Goal: Information Seeking & Learning: Learn about a topic

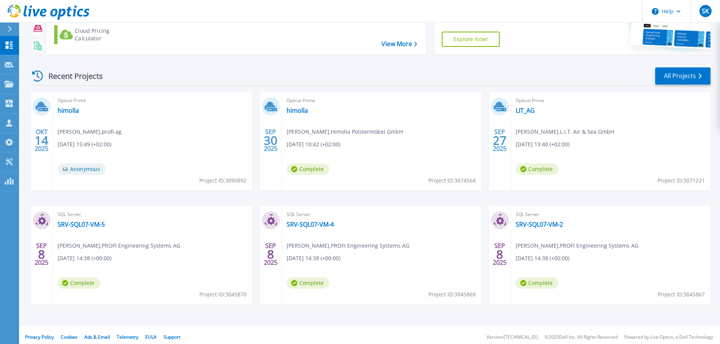
scroll to position [78, 0]
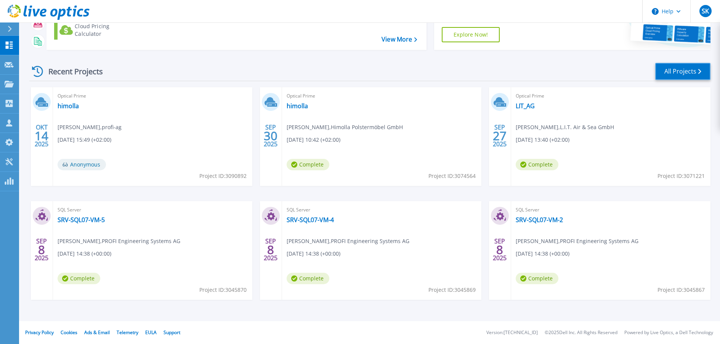
click at [693, 72] on link "All Projects" at bounding box center [682, 71] width 55 height 17
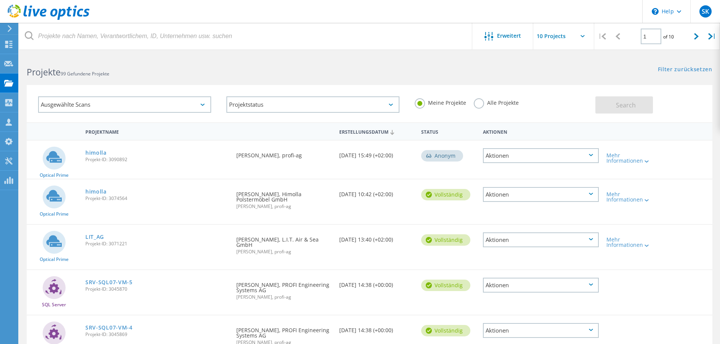
click at [498, 99] on label "Alle Projekte" at bounding box center [496, 101] width 45 height 7
click at [0, 0] on input "Alle Projekte" at bounding box center [0, 0] width 0 height 0
click at [643, 112] on button "Search" at bounding box center [625, 104] width 58 height 17
click at [690, 37] on div at bounding box center [697, 36] width 16 height 27
type input "2"
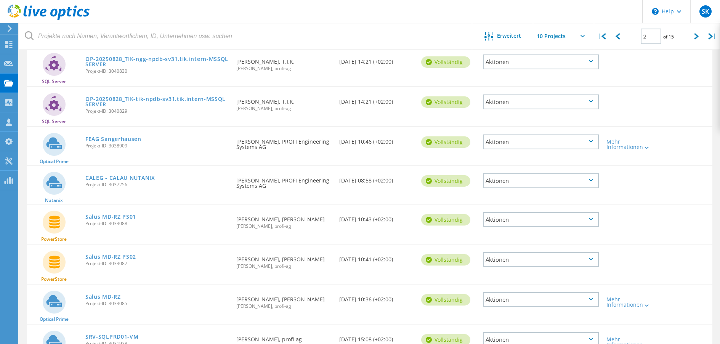
scroll to position [76, 0]
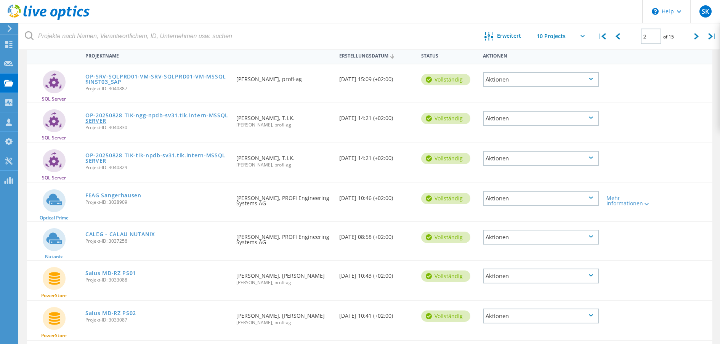
click at [140, 118] on link "OP-20250828_TIK-ngg-npdb-sv31.tik.intern-MSSQLSERVER" at bounding box center [156, 118] width 143 height 11
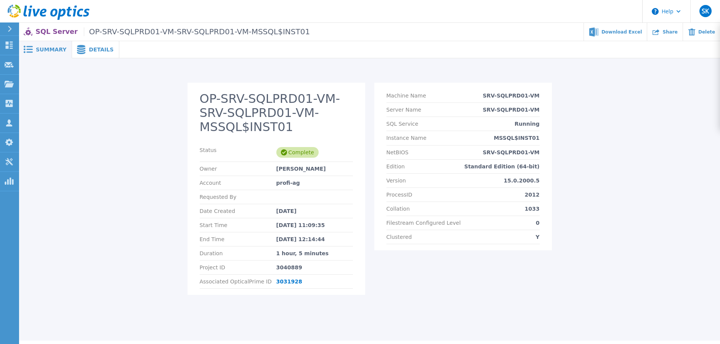
click at [91, 48] on span "Details" at bounding box center [101, 49] width 25 height 5
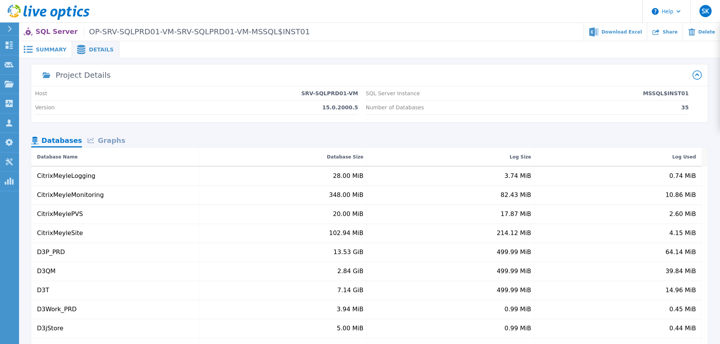
click at [50, 50] on span "Summary" at bounding box center [51, 49] width 31 height 5
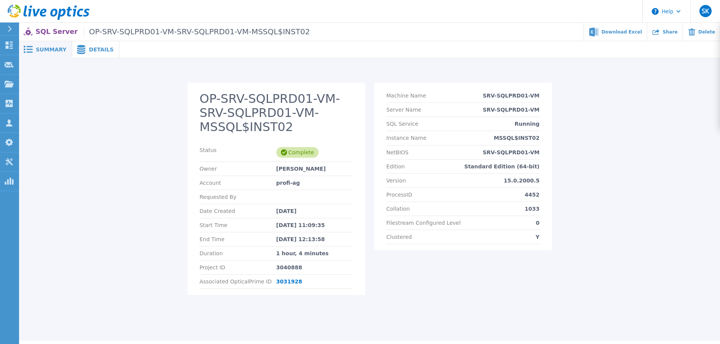
click at [108, 43] on div "Details" at bounding box center [95, 49] width 47 height 17
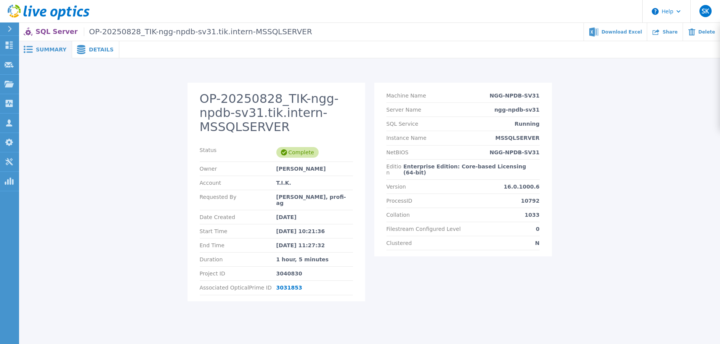
click at [83, 42] on div "Details" at bounding box center [95, 49] width 47 height 17
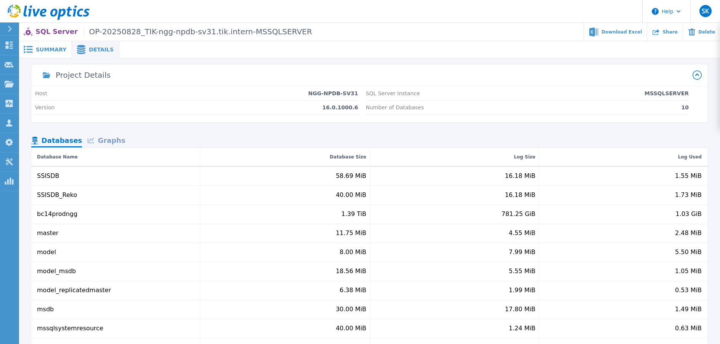
click at [50, 52] on span "Summary" at bounding box center [51, 49] width 31 height 5
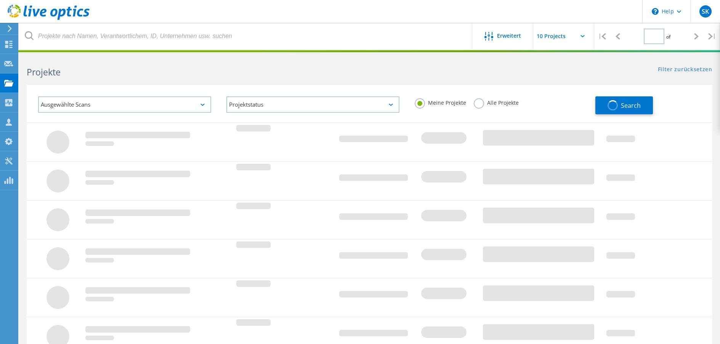
scroll to position [76, 0]
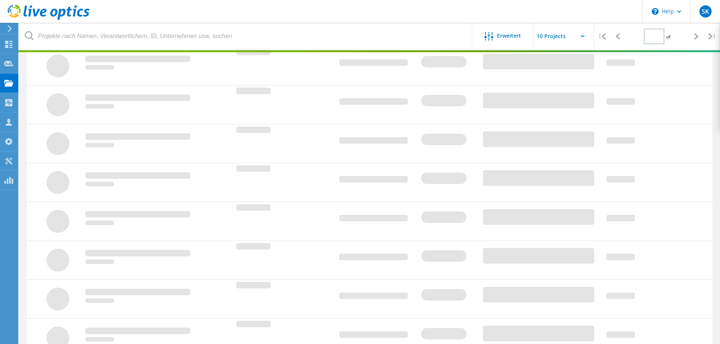
type input "2"
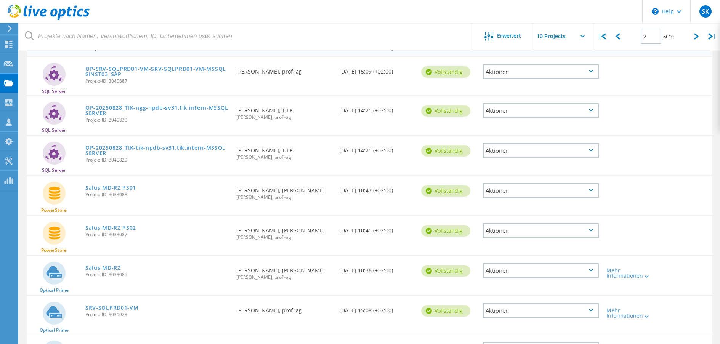
scroll to position [30, 0]
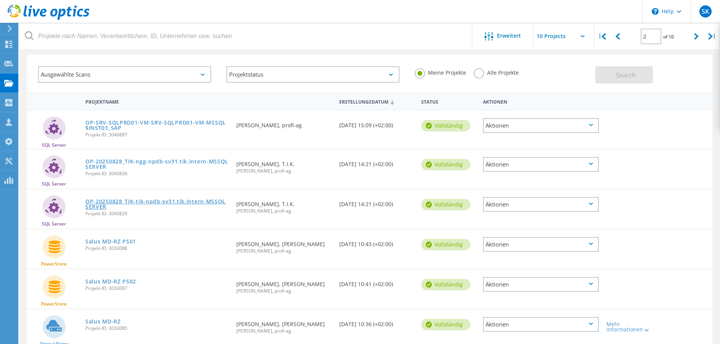
click at [136, 204] on link "OP-20250828_TIK-tik-npdb-sv31.tik.intern-MSSQLSERVER" at bounding box center [156, 204] width 143 height 11
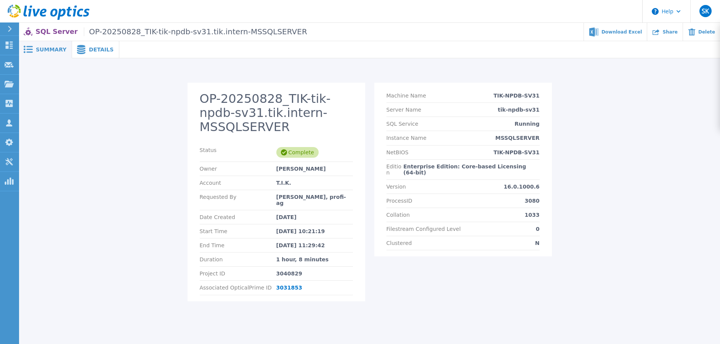
click at [92, 50] on span "Details" at bounding box center [101, 49] width 25 height 5
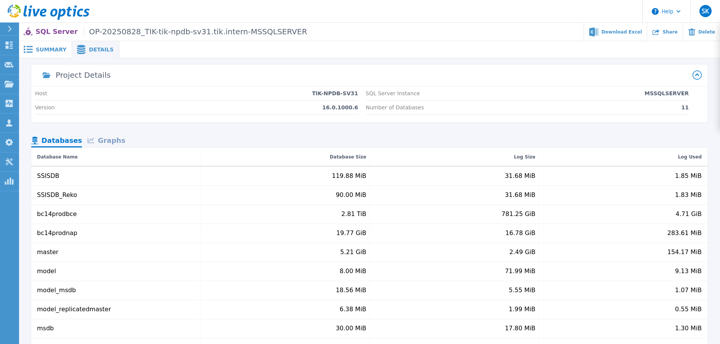
click at [52, 48] on span "Summary" at bounding box center [51, 49] width 31 height 5
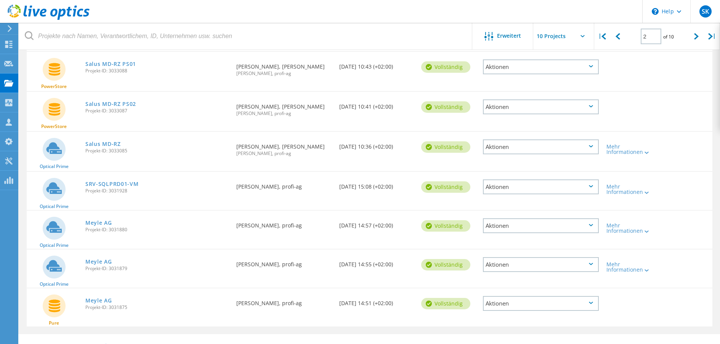
scroll to position [221, 0]
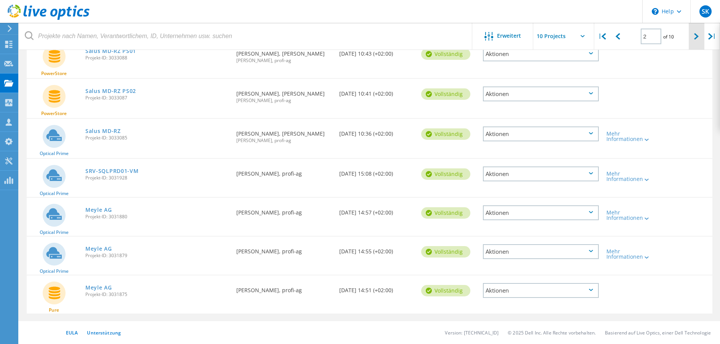
click at [689, 40] on div at bounding box center [697, 36] width 16 height 27
type input "3"
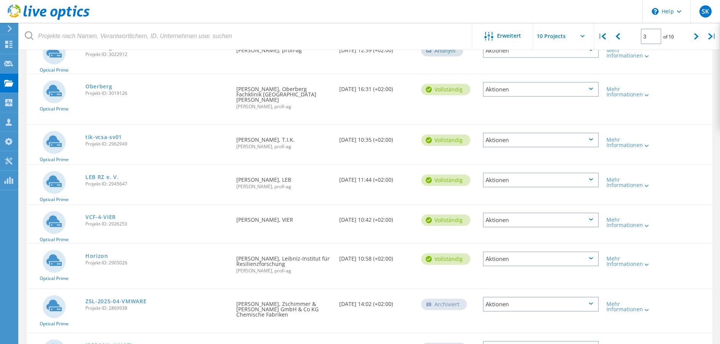
scroll to position [144, 0]
click at [98, 135] on link "tik-vcsa-sv01" at bounding box center [103, 137] width 37 height 5
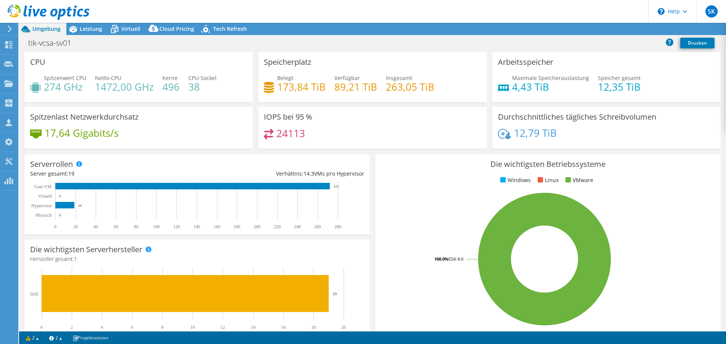
select select "EUFrankfurt"
select select "USD"
click at [81, 34] on div "Leistung" at bounding box center [87, 29] width 42 height 12
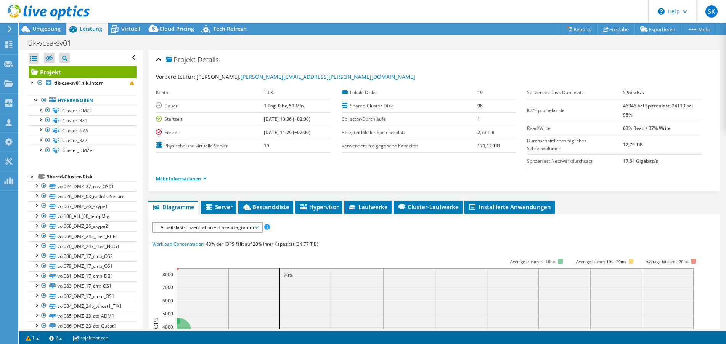
click at [196, 177] on link "Mehr Informationen" at bounding box center [181, 178] width 51 height 6
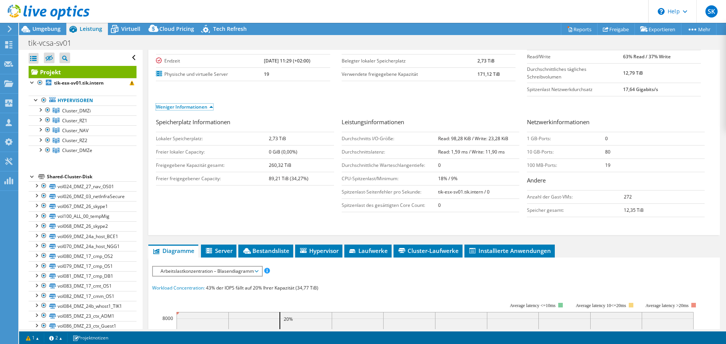
scroll to position [76, 0]
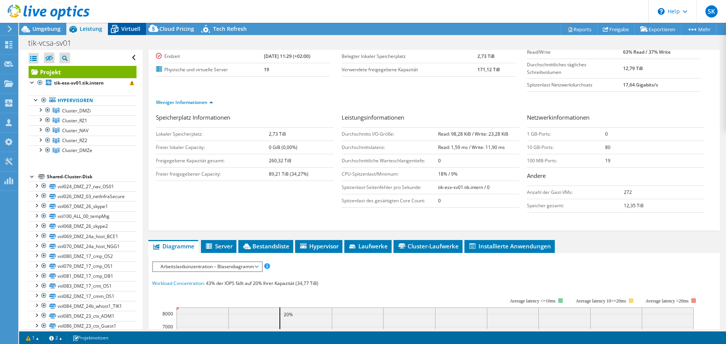
click at [120, 26] on icon at bounding box center [114, 28] width 13 height 13
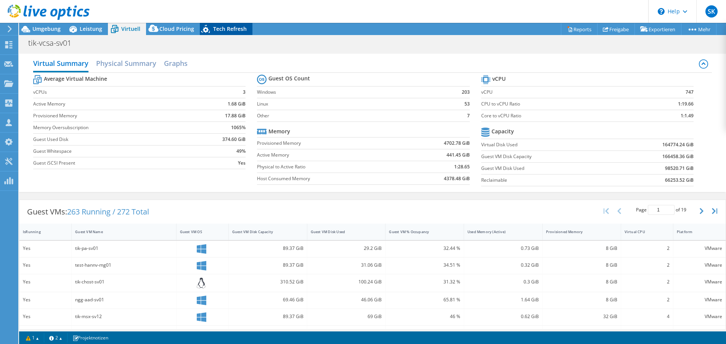
click at [230, 30] on span "Tech Refresh" at bounding box center [230, 28] width 34 height 7
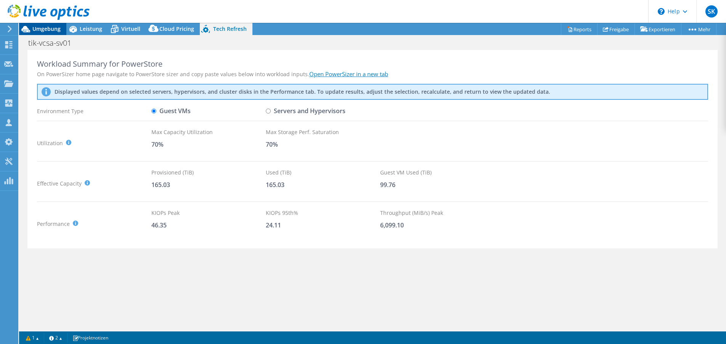
click at [43, 30] on span "Umgebung" at bounding box center [46, 28] width 28 height 7
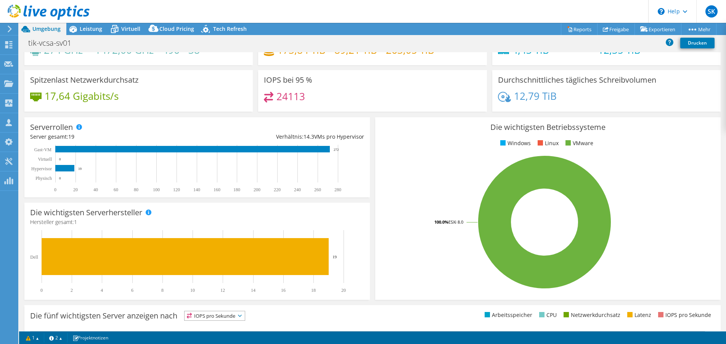
scroll to position [0, 0]
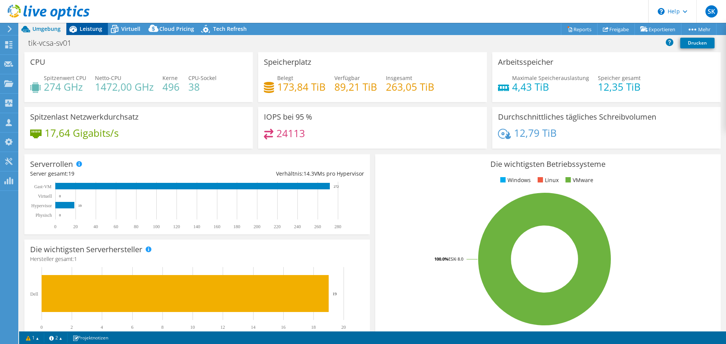
click at [93, 29] on span "Leistung" at bounding box center [91, 28] width 22 height 7
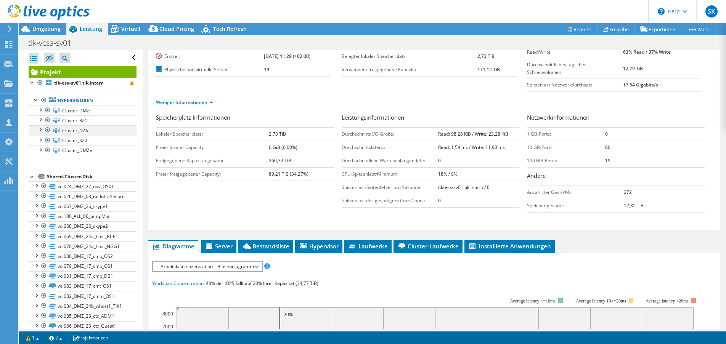
click at [40, 130] on div at bounding box center [40, 129] width 8 height 8
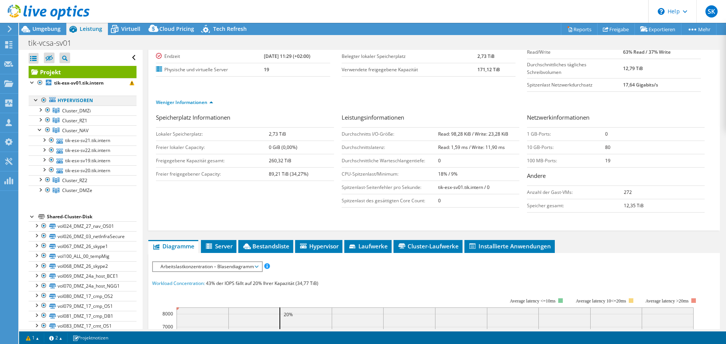
click at [42, 101] on div at bounding box center [44, 100] width 8 height 9
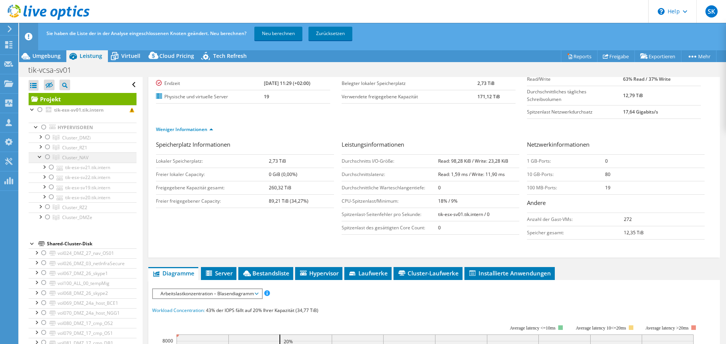
click at [44, 157] on div at bounding box center [48, 157] width 8 height 9
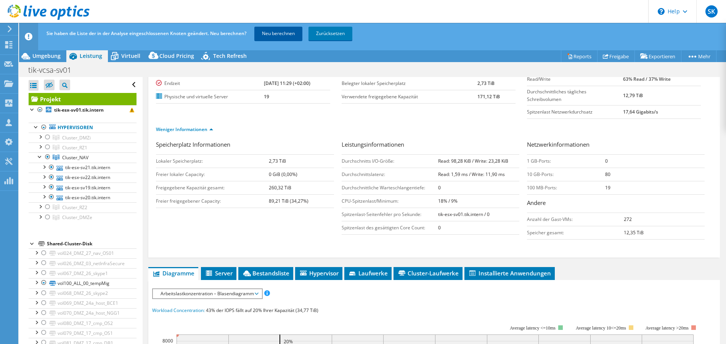
click at [269, 30] on link "Neu berechnen" at bounding box center [278, 34] width 48 height 14
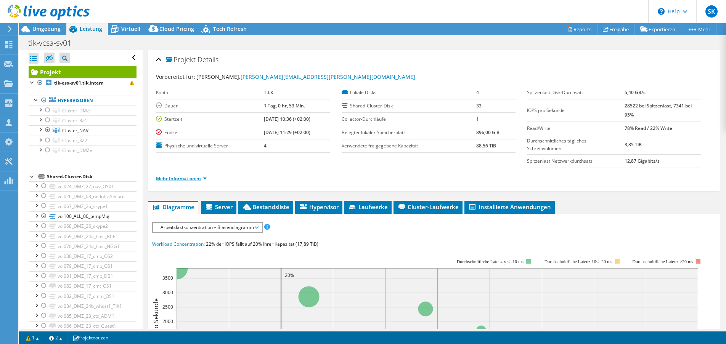
click at [194, 180] on link "Mehr Informationen" at bounding box center [181, 178] width 51 height 6
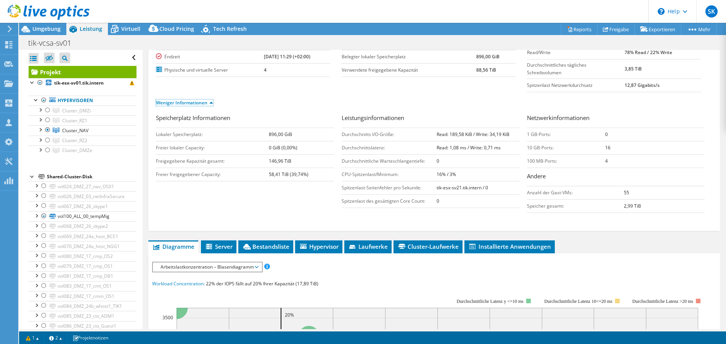
scroll to position [76, 0]
click at [229, 249] on span "Server" at bounding box center [219, 246] width 28 height 8
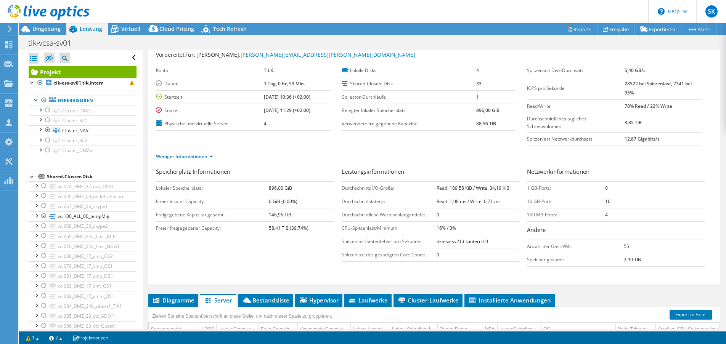
scroll to position [0, 0]
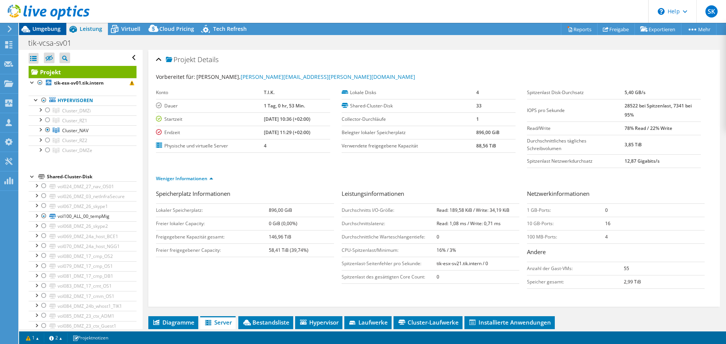
click at [48, 31] on span "Umgebung" at bounding box center [46, 28] width 28 height 7
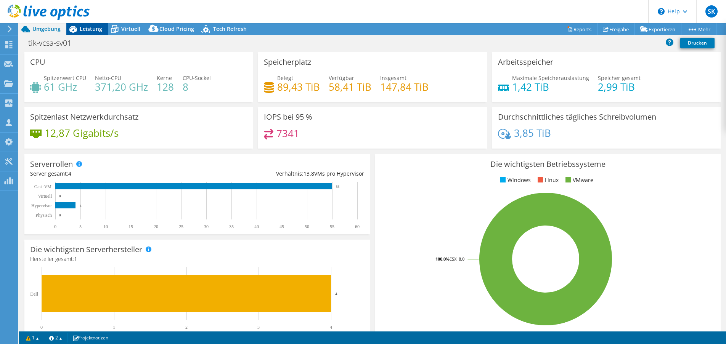
click at [104, 30] on div "Leistung" at bounding box center [87, 29] width 42 height 12
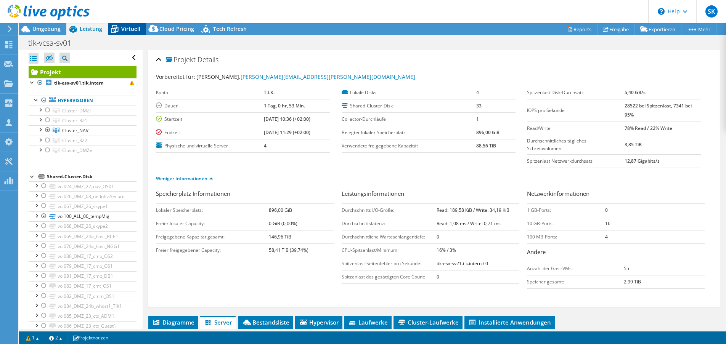
click at [121, 31] on span "Virtuell" at bounding box center [130, 28] width 19 height 7
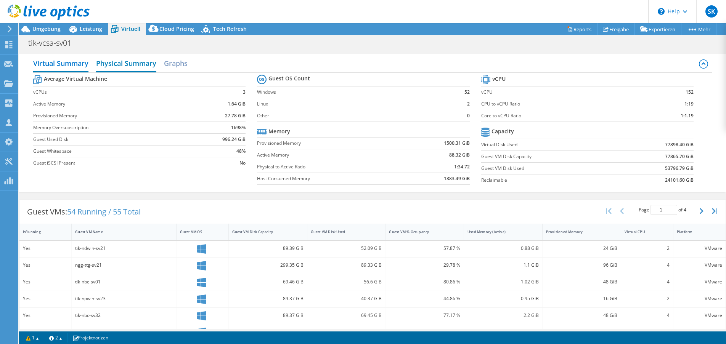
click at [113, 66] on h2 "Physical Summary" at bounding box center [126, 64] width 60 height 17
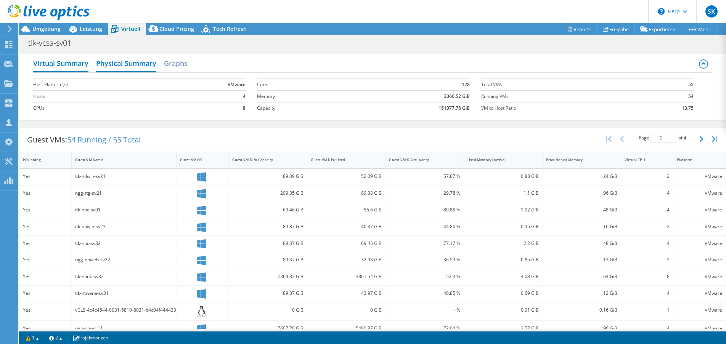
click at [76, 68] on h2 "Virtual Summary" at bounding box center [60, 64] width 55 height 17
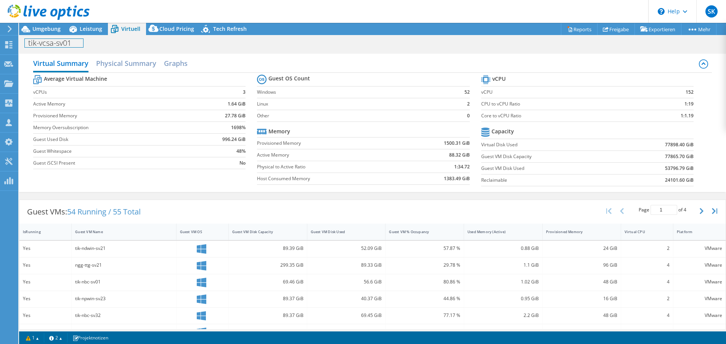
click at [81, 41] on h1 "tik-vcsa-sv01" at bounding box center [54, 43] width 58 height 8
click at [96, 34] on div "Leistung" at bounding box center [87, 29] width 42 height 12
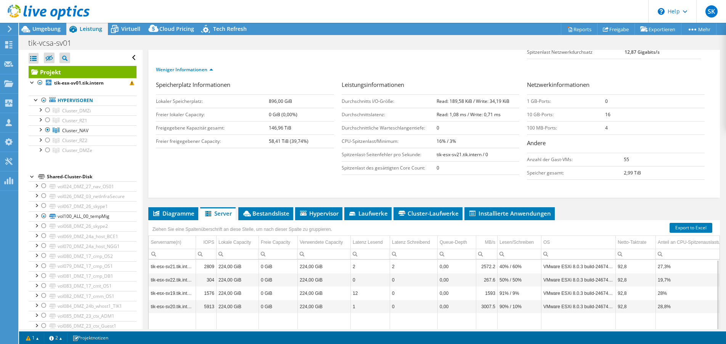
scroll to position [191, 0]
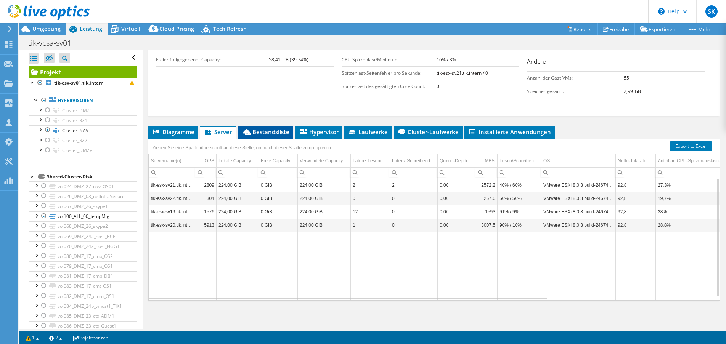
click at [255, 133] on span "Bestandsliste" at bounding box center [265, 132] width 47 height 8
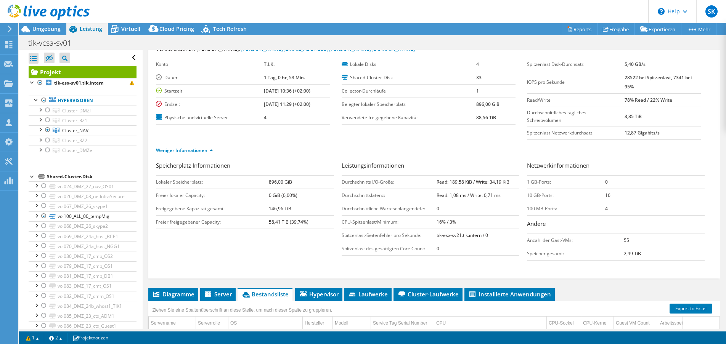
scroll to position [0, 0]
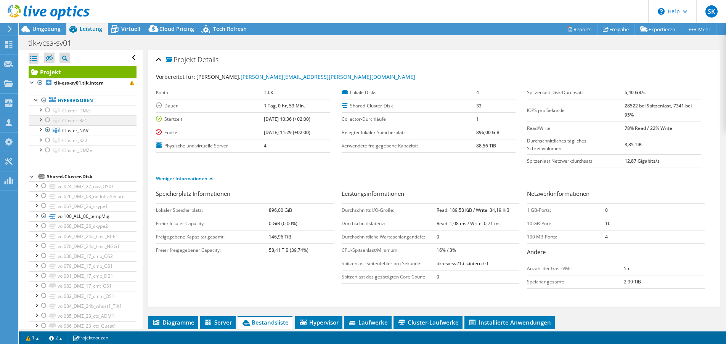
click at [47, 119] on div at bounding box center [48, 120] width 8 height 9
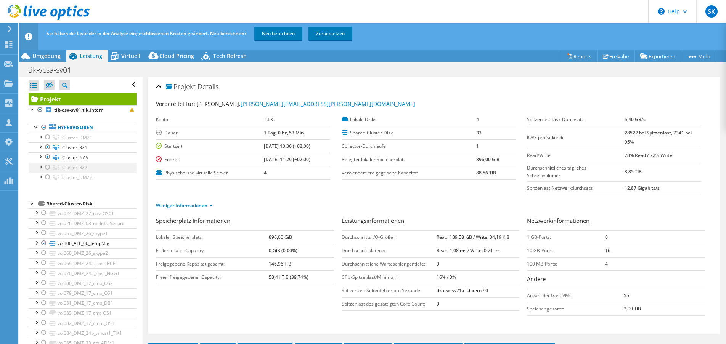
click at [46, 167] on div at bounding box center [48, 167] width 8 height 9
click at [47, 157] on div at bounding box center [48, 157] width 8 height 9
click at [278, 35] on link "Neu berechnen" at bounding box center [278, 34] width 48 height 14
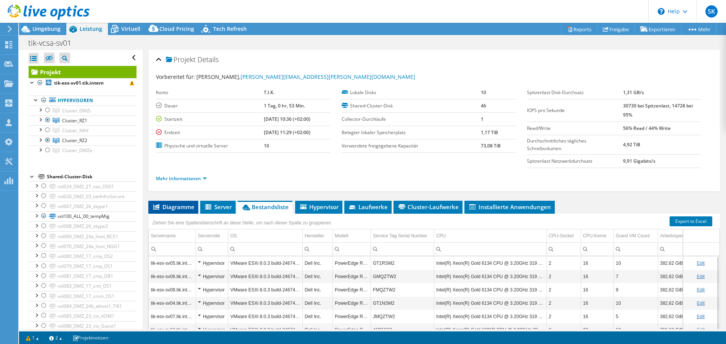
click at [167, 209] on span "Diagramme" at bounding box center [173, 207] width 42 height 8
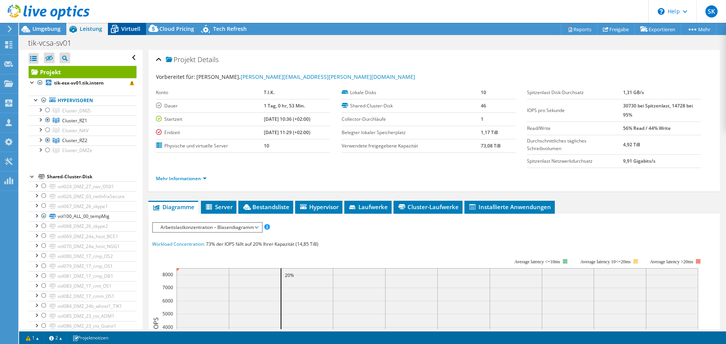
click at [129, 30] on span "Virtuell" at bounding box center [130, 28] width 19 height 7
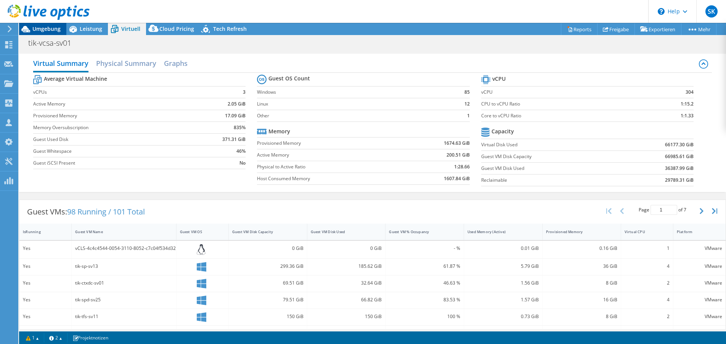
click at [40, 28] on span "Umgebung" at bounding box center [46, 28] width 28 height 7
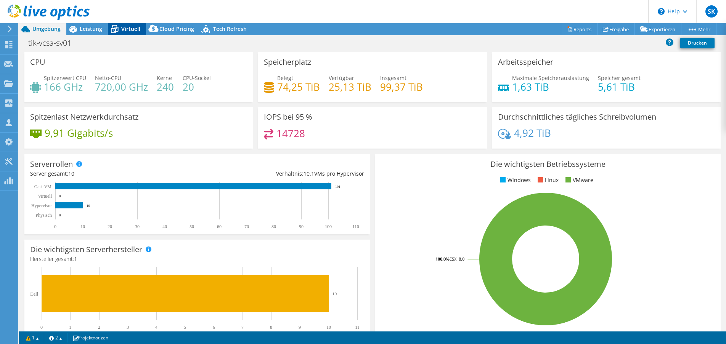
click at [126, 25] on div "Virtuell" at bounding box center [127, 29] width 38 height 12
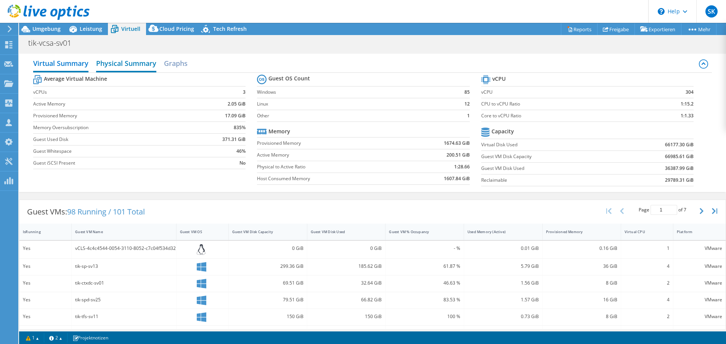
click at [118, 62] on h2 "Physical Summary" at bounding box center [126, 64] width 60 height 17
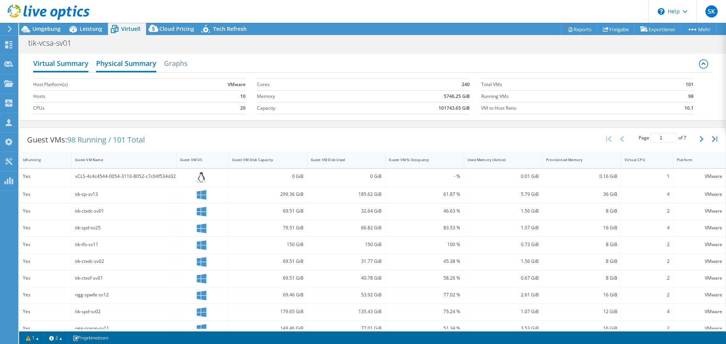
click at [41, 66] on h2 "Virtual Summary" at bounding box center [60, 64] width 55 height 17
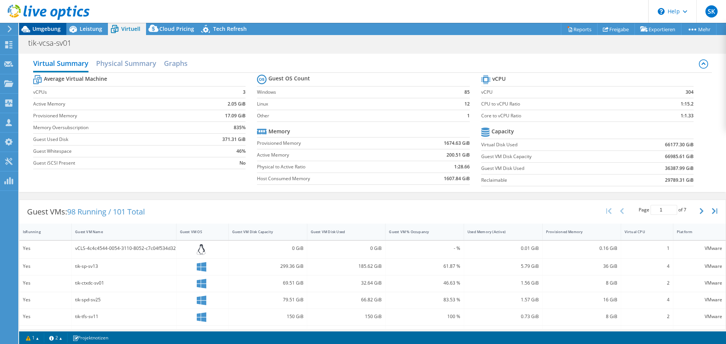
click at [40, 30] on span "Umgebung" at bounding box center [46, 28] width 28 height 7
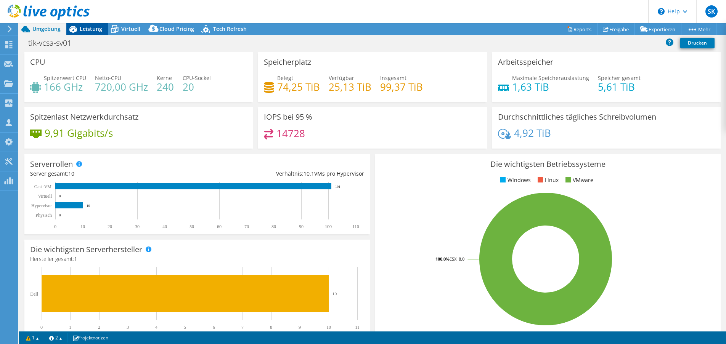
click at [98, 30] on span "Leistung" at bounding box center [91, 28] width 22 height 7
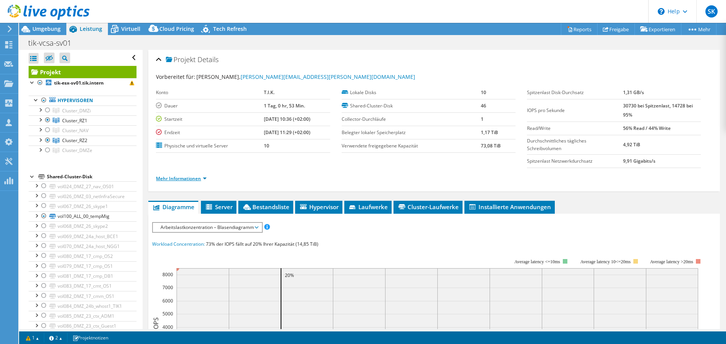
click at [190, 178] on link "Mehr Informationen" at bounding box center [181, 178] width 51 height 6
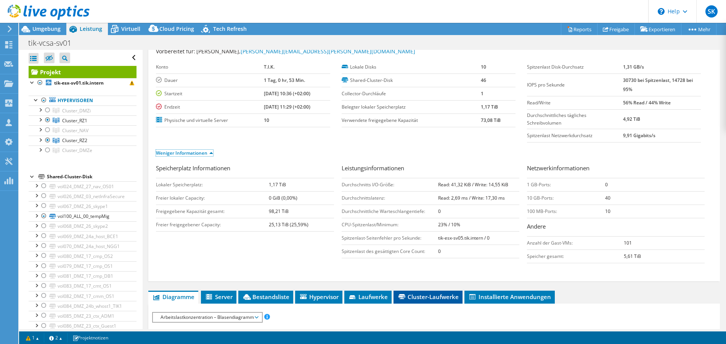
scroll to position [76, 0]
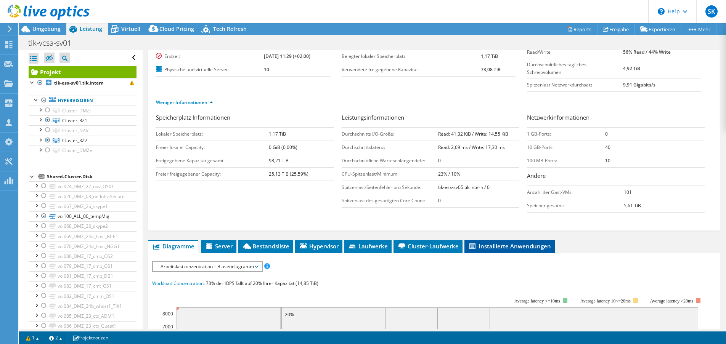
click at [517, 248] on span "Installierte Anwendungen" at bounding box center [509, 246] width 83 height 8
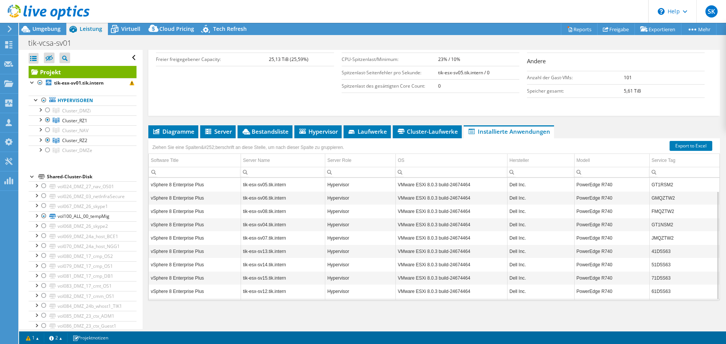
scroll to position [15, 0]
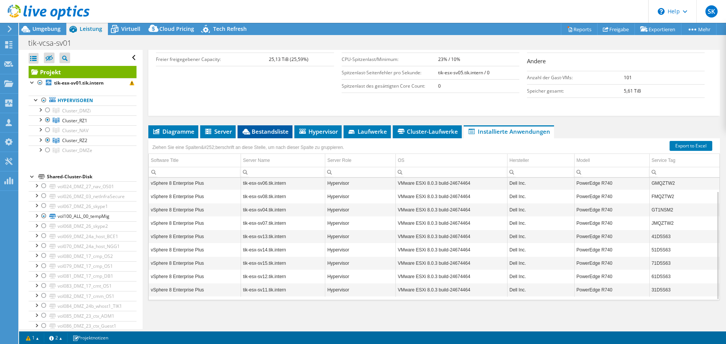
click at [267, 131] on span "Bestandsliste" at bounding box center [264, 132] width 47 height 8
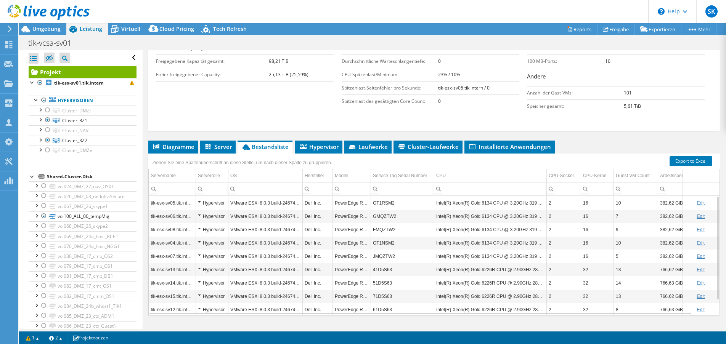
scroll to position [191, 0]
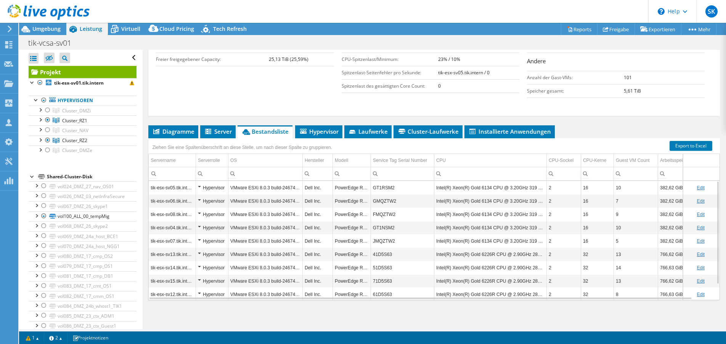
click at [216, 315] on div "Diagramme Server Bestandsliste Hypervisor Laufwerke Cluster-Laufwerke 0%" at bounding box center [434, 220] width 572 height 191
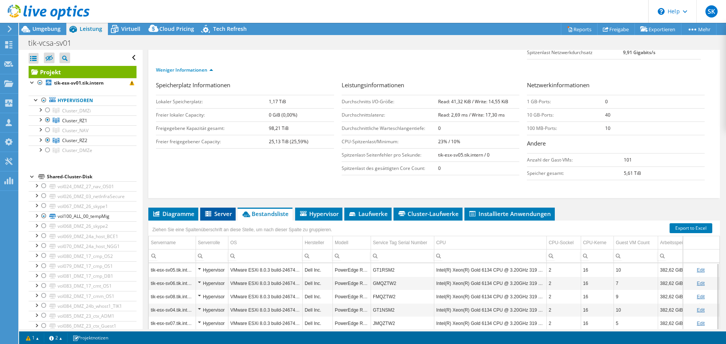
scroll to position [0, 0]
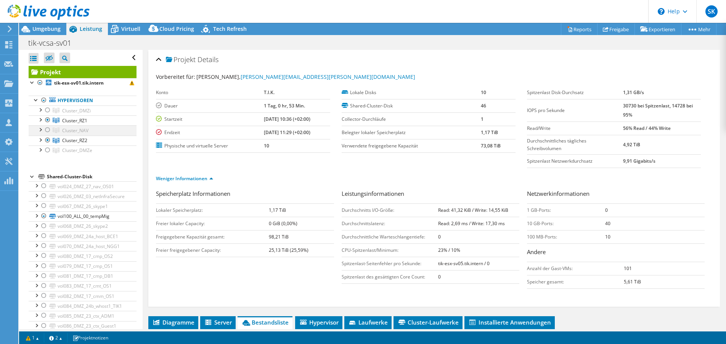
click at [50, 132] on div at bounding box center [48, 129] width 8 height 9
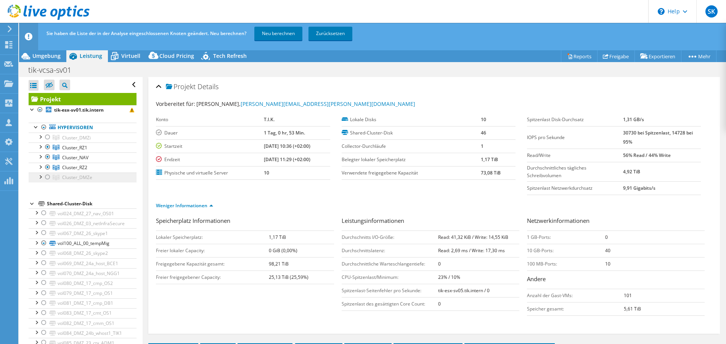
drag, startPoint x: 62, startPoint y: 146, endPoint x: 106, endPoint y: 176, distance: 53.8
click at [62, 146] on link "Cluster_RZ1" at bounding box center [83, 148] width 108 height 10
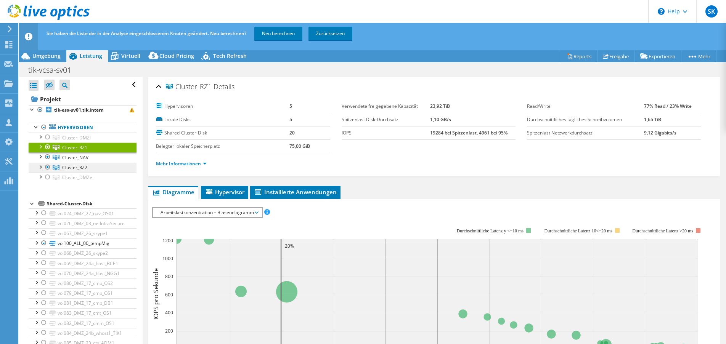
click at [77, 166] on span "Cluster_RZ2" at bounding box center [74, 167] width 25 height 6
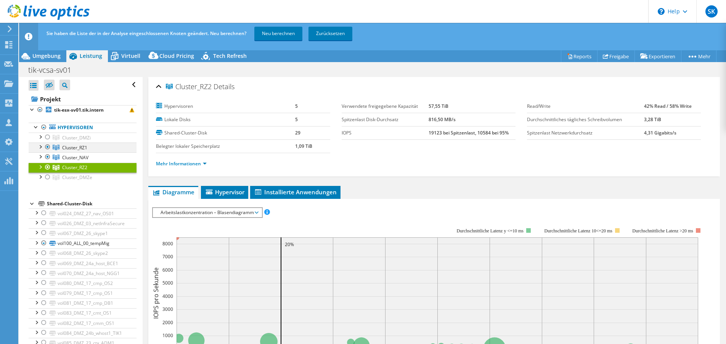
click at [48, 148] on div at bounding box center [48, 147] width 8 height 9
click at [43, 169] on div at bounding box center [40, 167] width 8 height 8
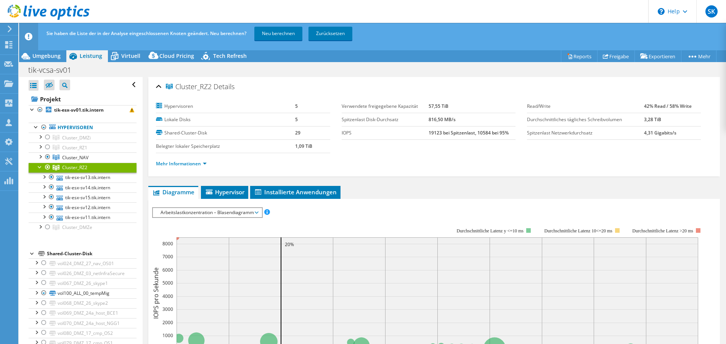
click at [49, 165] on div at bounding box center [48, 167] width 8 height 9
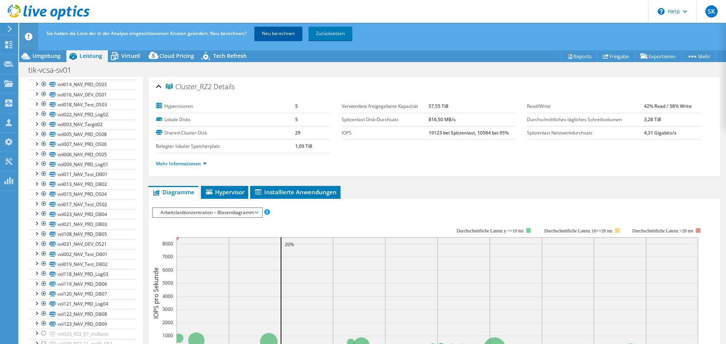
click at [291, 34] on link "Neu berechnen" at bounding box center [278, 34] width 48 height 14
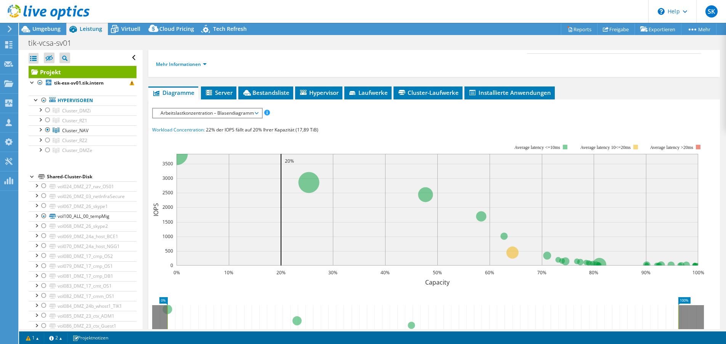
click at [147, 44] on div "tik-vcsa-sv01 Drucken" at bounding box center [372, 43] width 707 height 14
click at [130, 30] on span "Virtuell" at bounding box center [130, 28] width 19 height 7
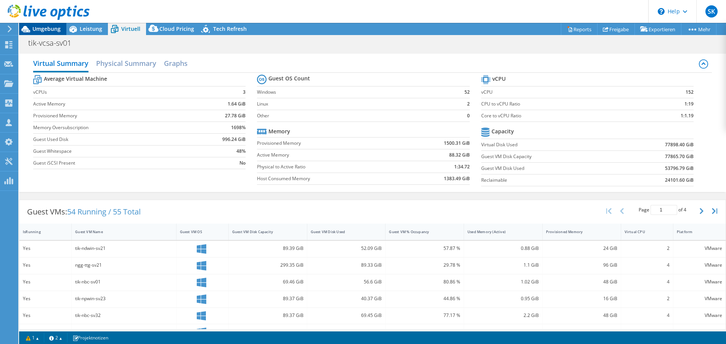
click at [46, 32] on div "Umgebung" at bounding box center [42, 29] width 47 height 12
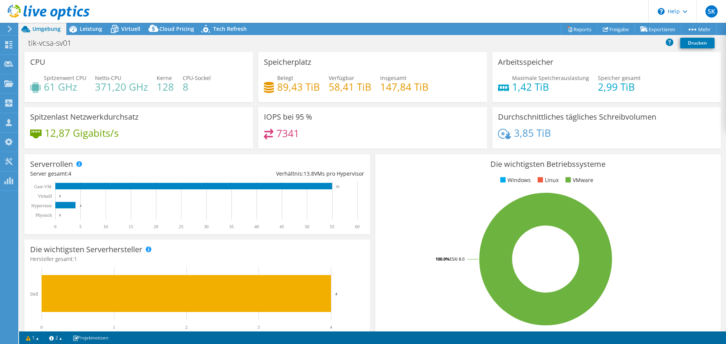
click at [11, 28] on icon at bounding box center [10, 29] width 6 height 7
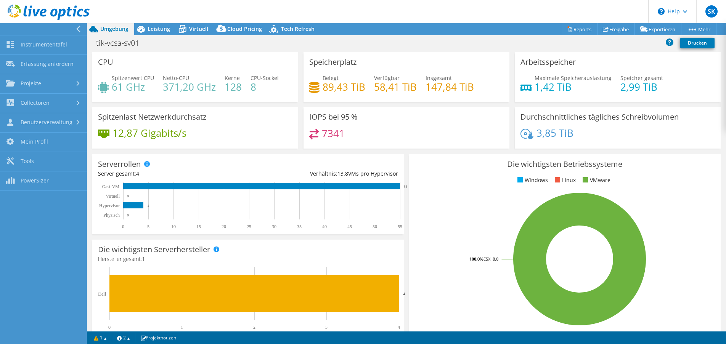
click at [75, 30] on div at bounding box center [41, 29] width 87 height 12
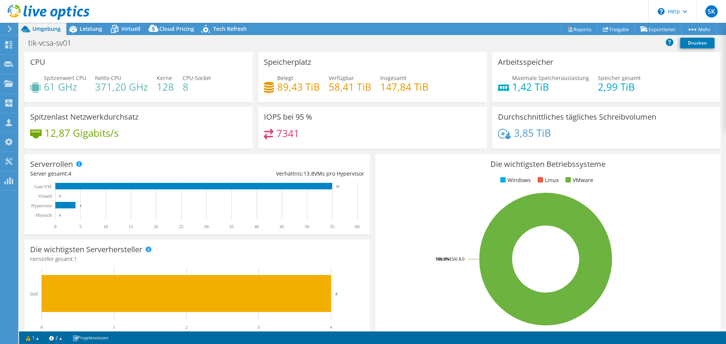
click at [88, 22] on div at bounding box center [45, 13] width 90 height 26
click at [87, 31] on span "Leistung" at bounding box center [91, 28] width 22 height 7
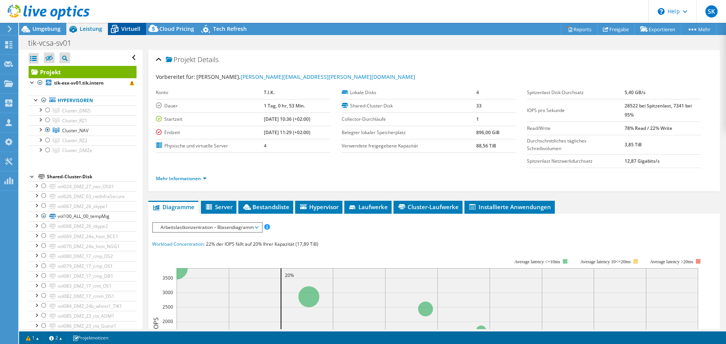
click at [135, 29] on span "Virtuell" at bounding box center [130, 28] width 19 height 7
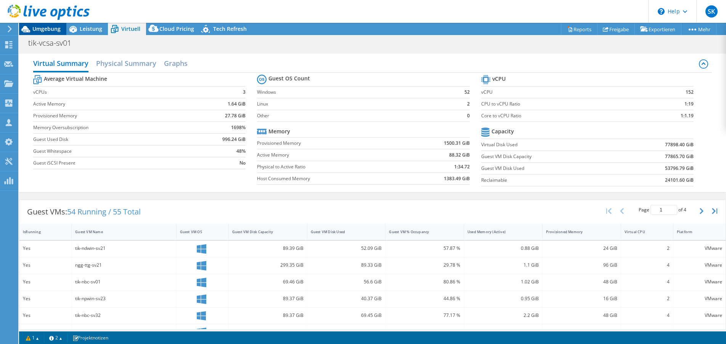
click at [47, 29] on span "Umgebung" at bounding box center [46, 28] width 28 height 7
